Goal: Complete application form

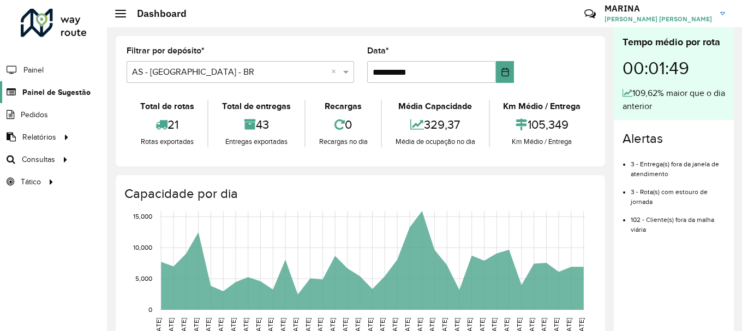
click at [52, 98] on link "Painel de Sugestão" at bounding box center [45, 92] width 91 height 22
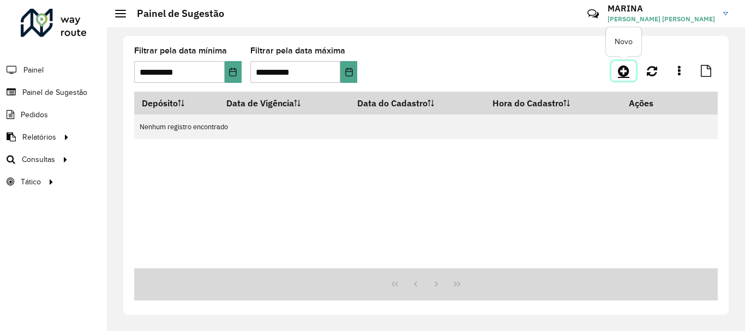
click at [625, 75] on icon at bounding box center [623, 70] width 11 height 13
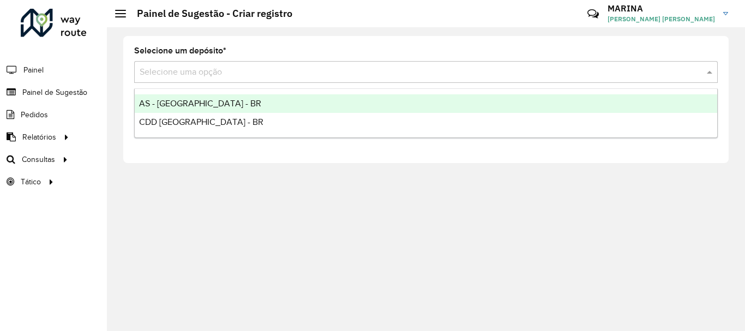
click at [274, 78] on input "text" at bounding box center [415, 72] width 551 height 13
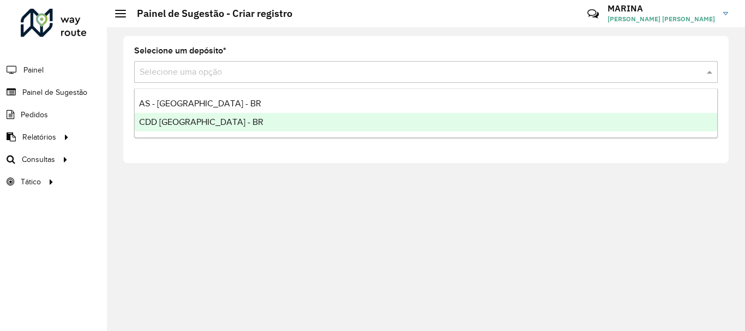
click at [244, 123] on div "CDD [GEOGRAPHIC_DATA] - BR" at bounding box center [426, 122] width 583 height 19
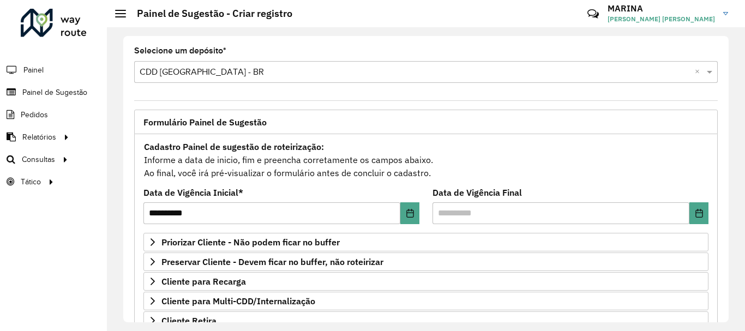
click at [705, 220] on formly-field "Data de Vigência Final" at bounding box center [570, 211] width 289 height 44
click at [704, 219] on button "Choose Date" at bounding box center [699, 213] width 19 height 22
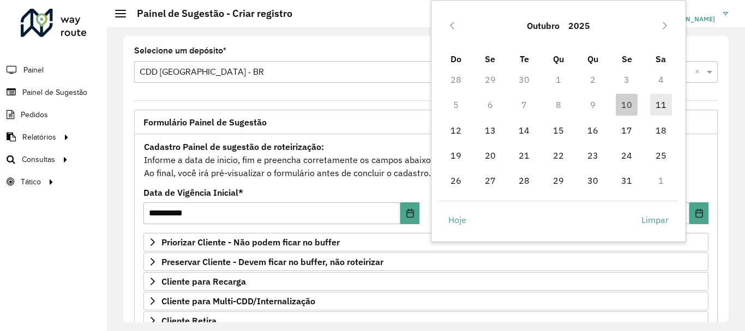
click at [660, 106] on span "11" at bounding box center [661, 105] width 22 height 22
type input "**********"
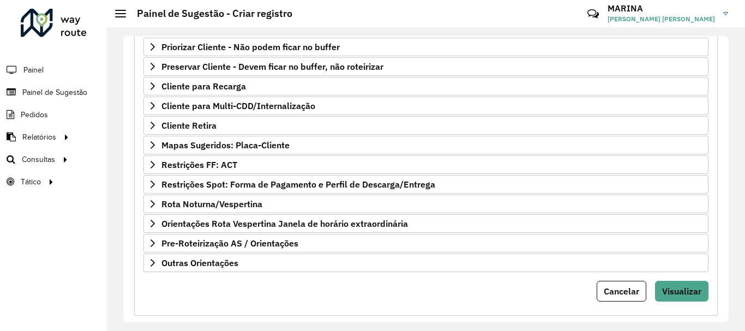
scroll to position [213, 0]
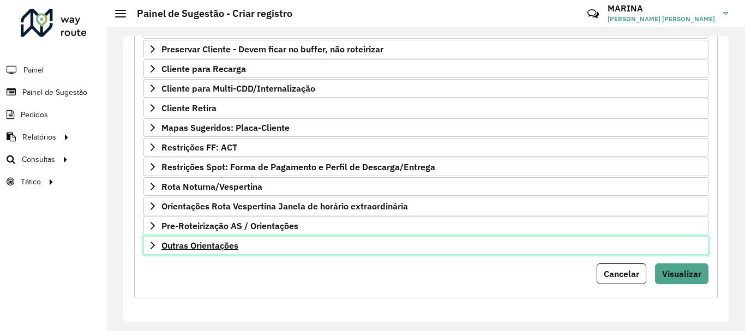
click at [338, 243] on link "Outras Orientações" at bounding box center [425, 245] width 565 height 19
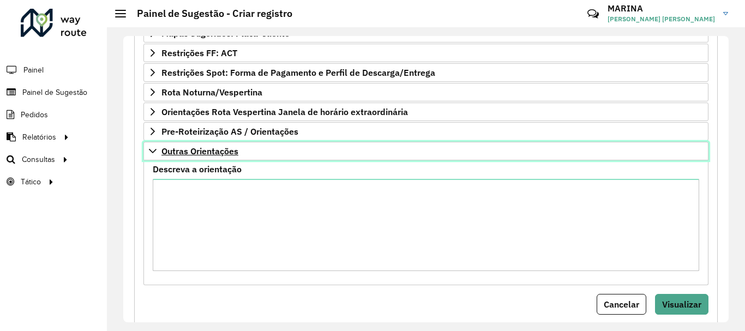
scroll to position [313, 0]
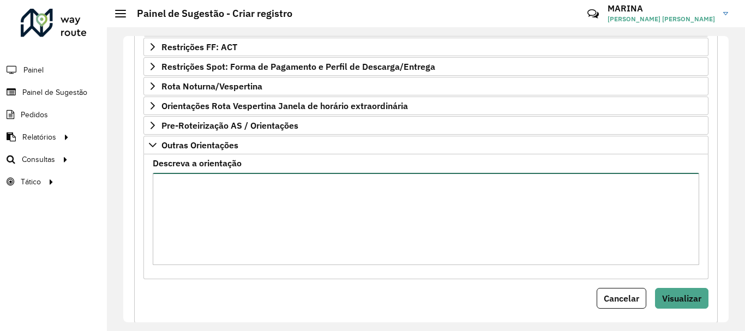
click at [343, 225] on textarea "Descreva a orientação" at bounding box center [426, 219] width 547 height 92
paste textarea "**********"
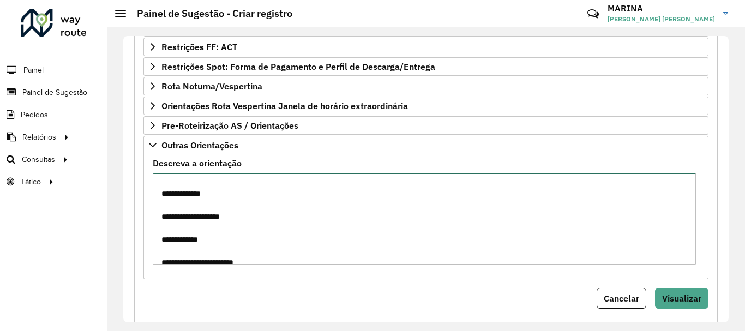
scroll to position [0, 0]
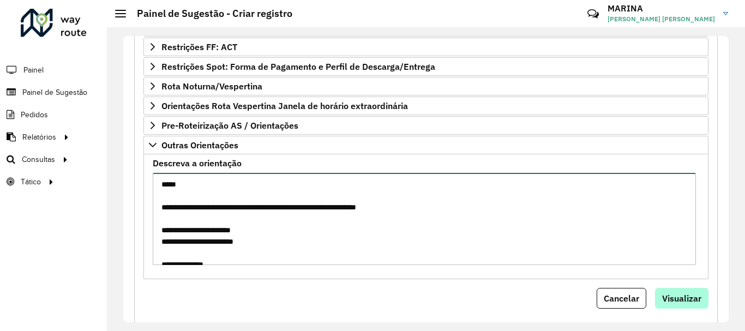
type textarea "**********"
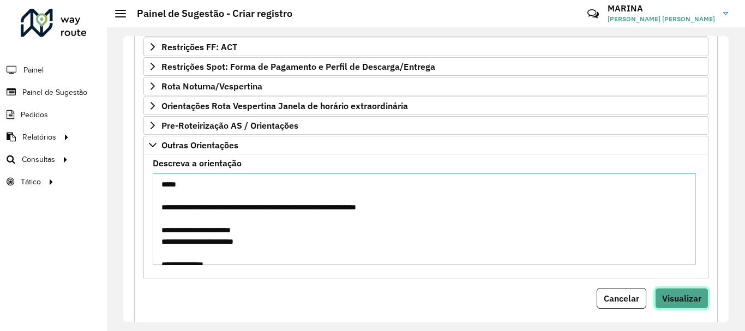
click at [677, 295] on span "Visualizar" at bounding box center [681, 298] width 39 height 11
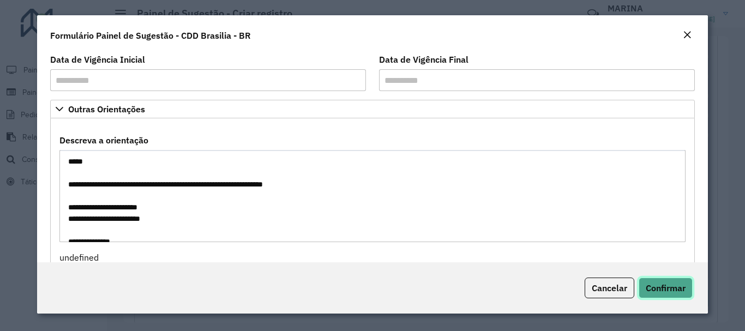
click at [672, 287] on span "Confirmar" at bounding box center [666, 288] width 40 height 11
